Goal: Check status

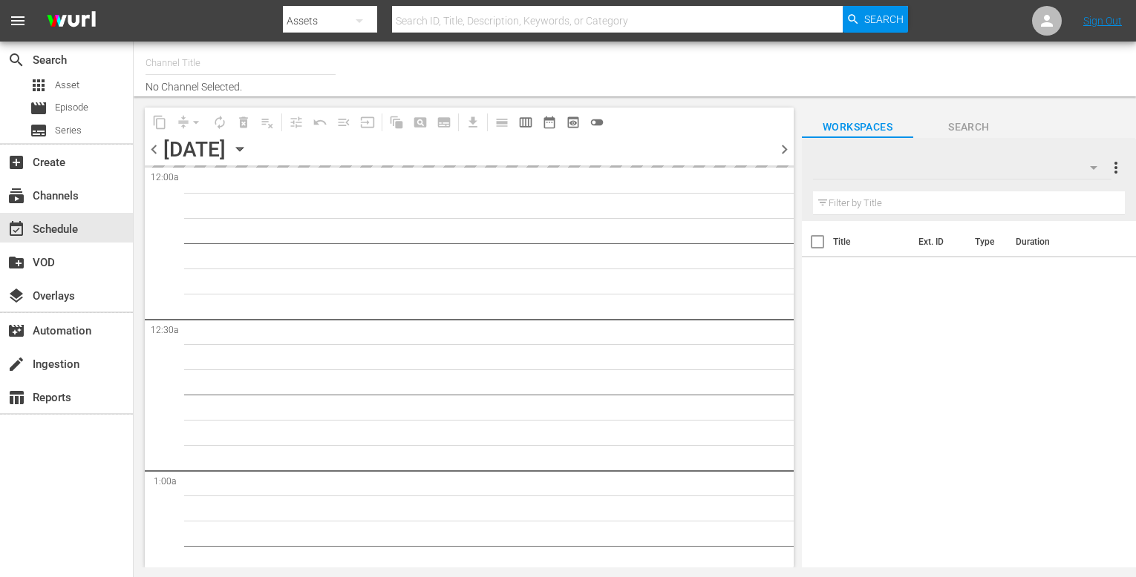
type input "The Film Detective (1847)"
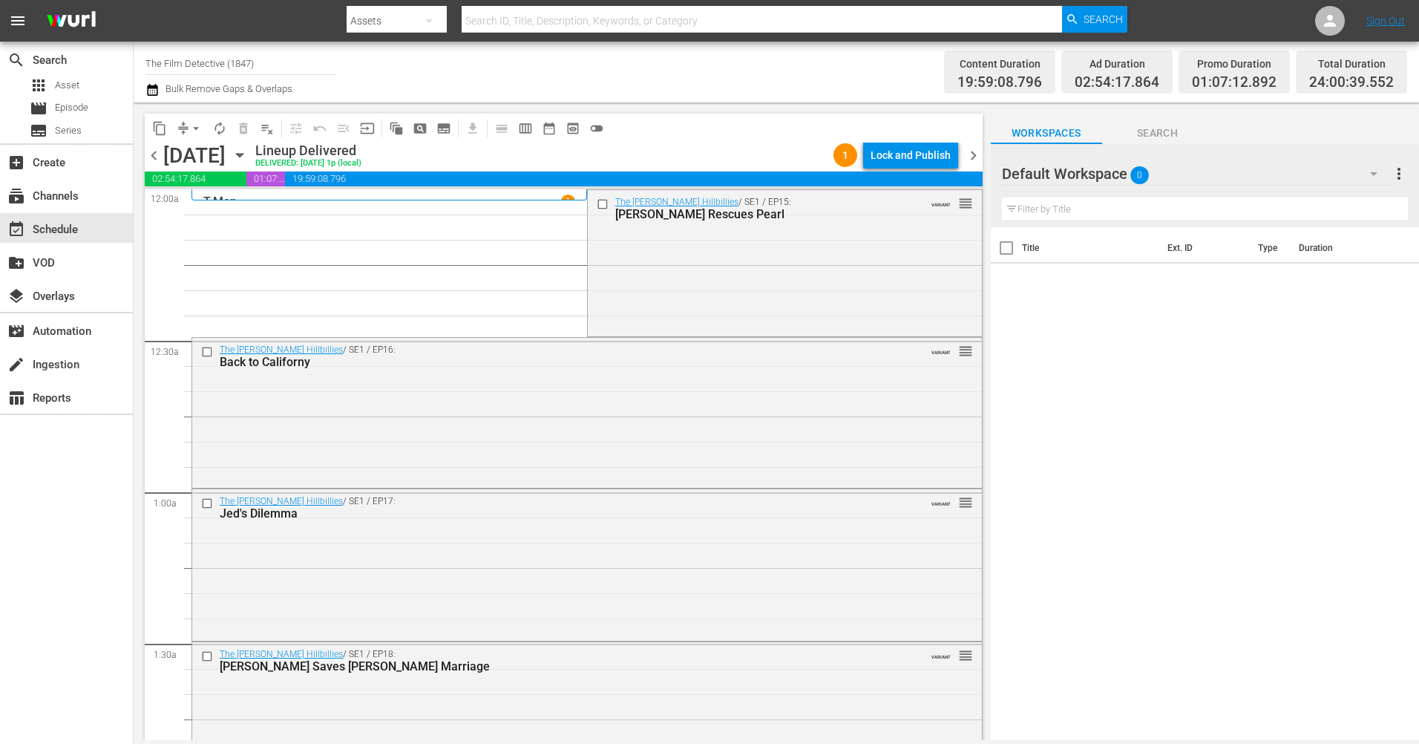
click at [243, 156] on icon "button" at bounding box center [239, 156] width 7 height 4
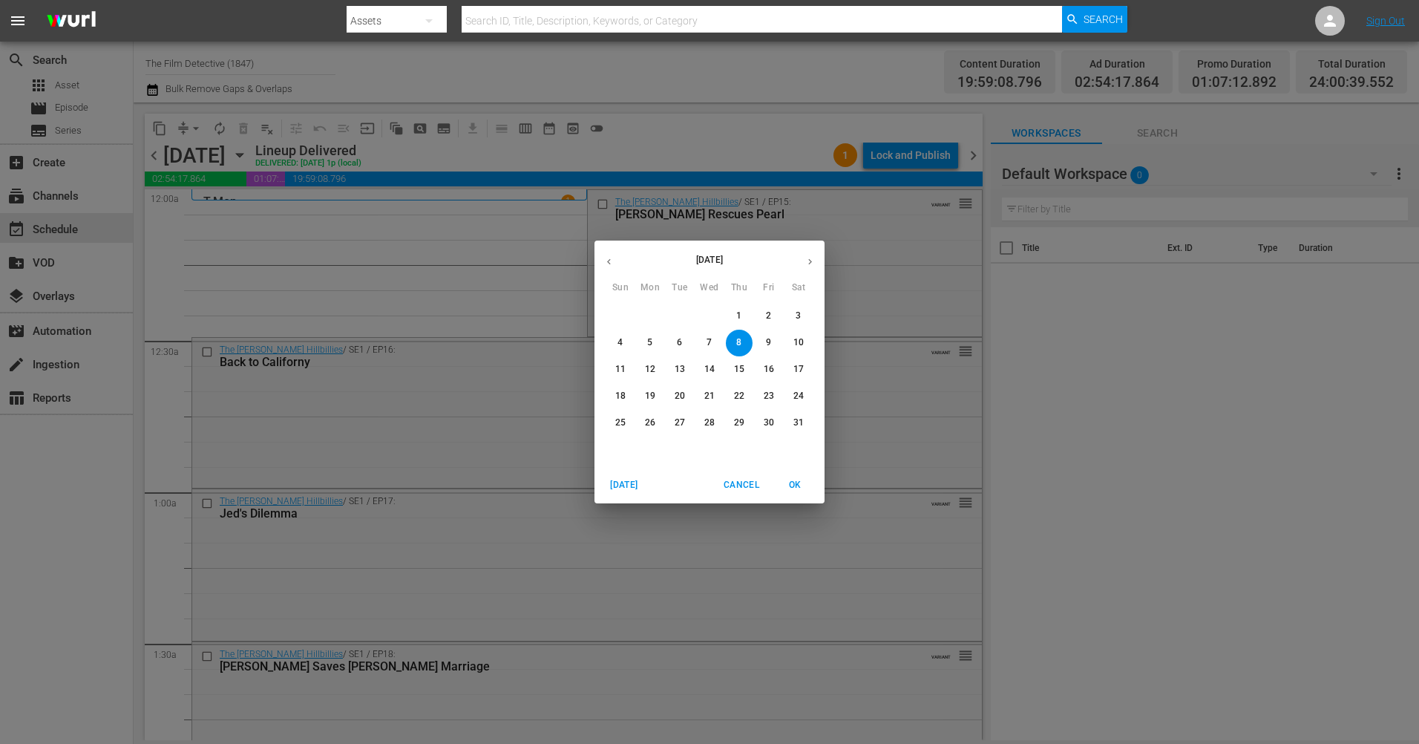
click at [807, 264] on icon "button" at bounding box center [810, 261] width 11 height 11
click at [628, 420] on span "24" at bounding box center [620, 422] width 27 height 13
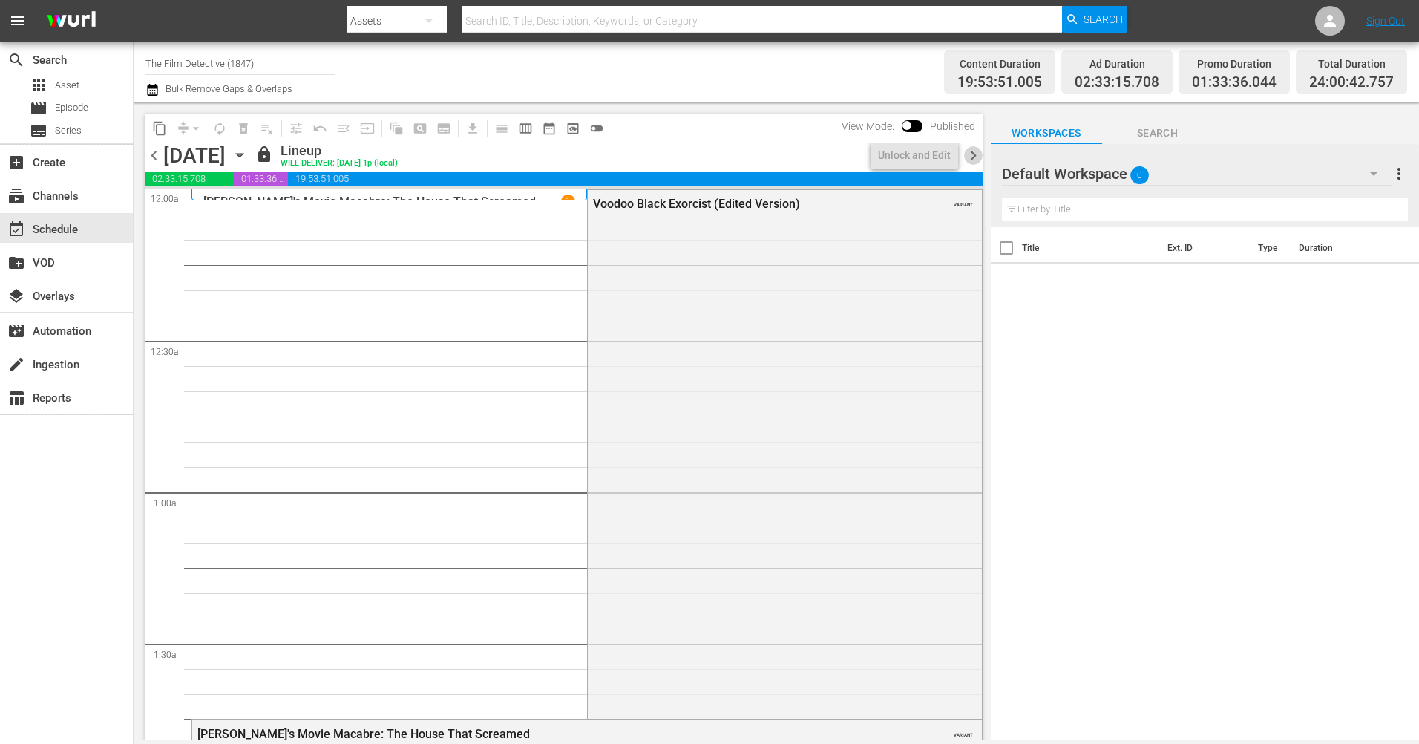
click at [965, 154] on span "chevron_right" at bounding box center [973, 155] width 19 height 19
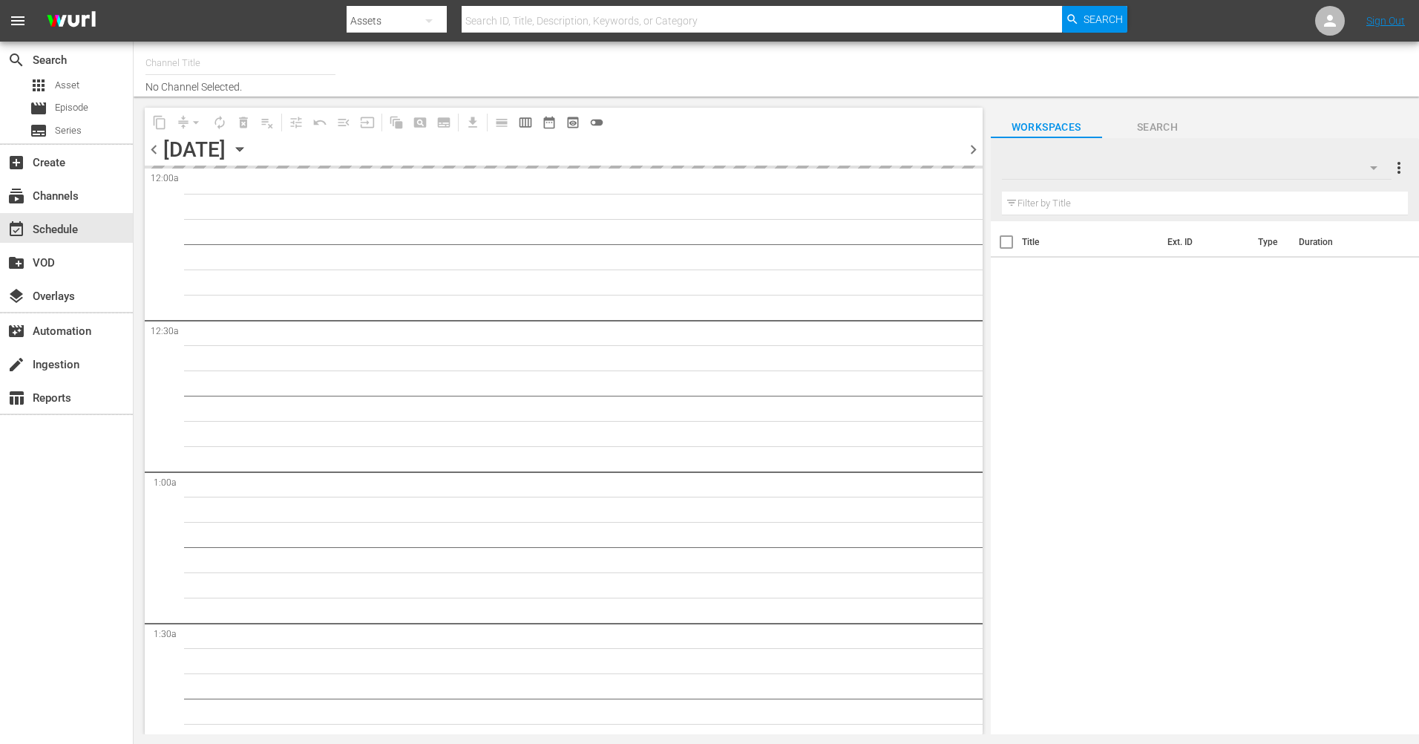
type input "The Film Detective (1847)"
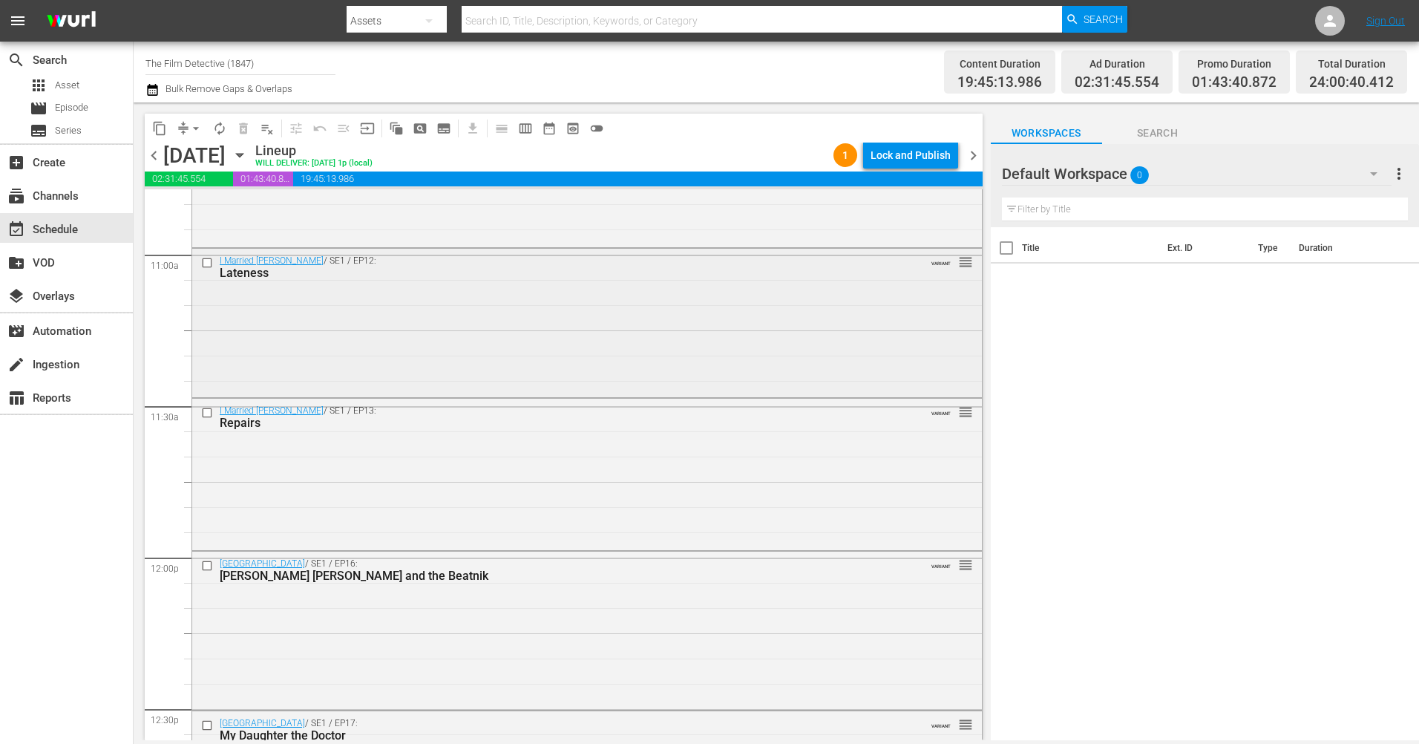
scroll to position [3711, 0]
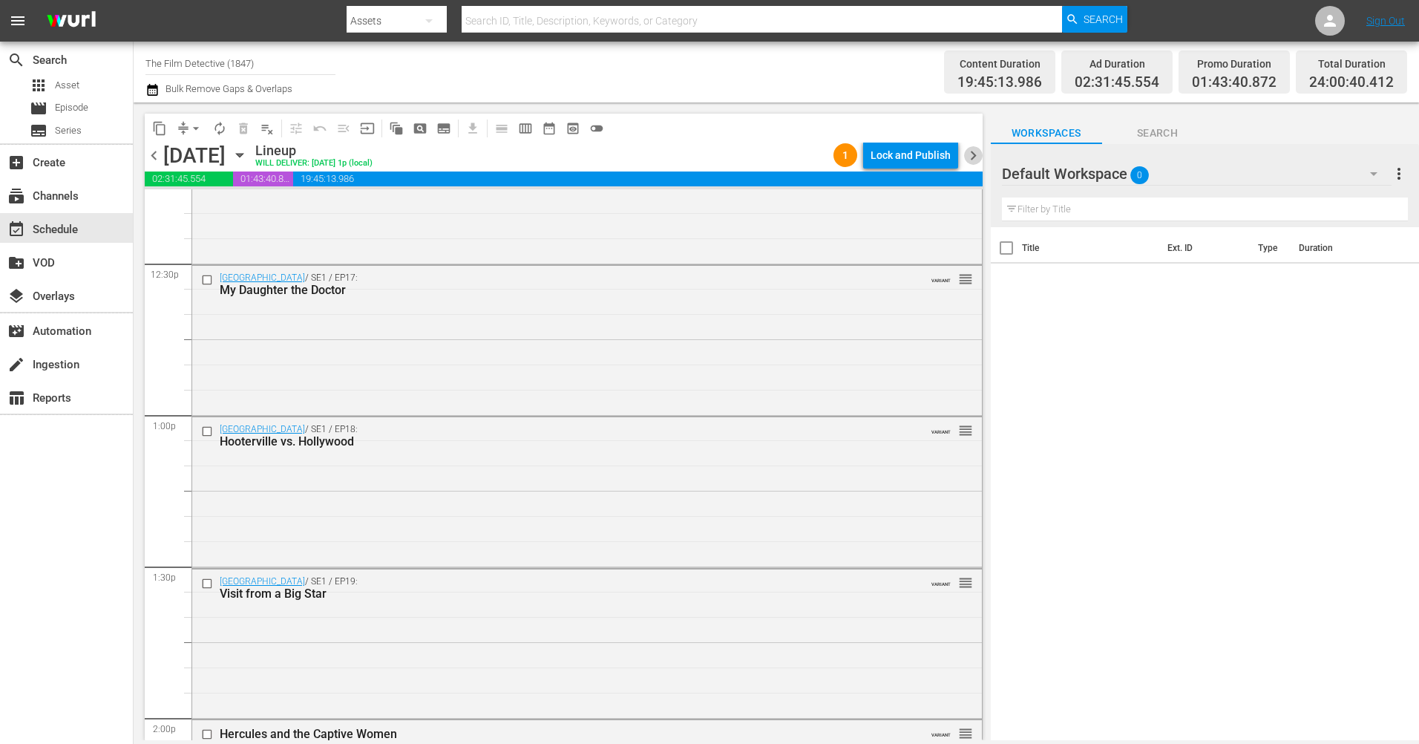
click at [969, 155] on span "chevron_right" at bounding box center [973, 155] width 19 height 19
